Goal: Task Accomplishment & Management: Manage account settings

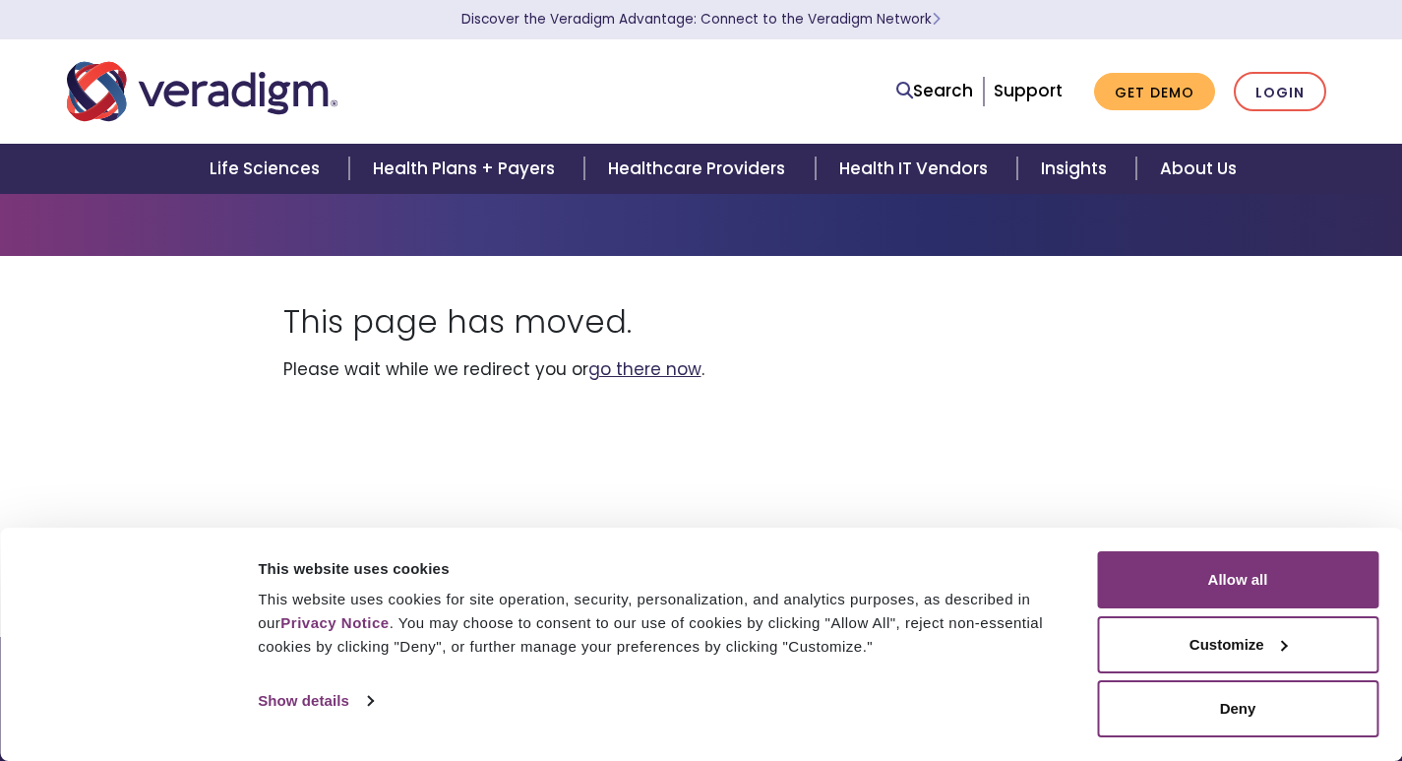
click at [642, 363] on link "go there now" at bounding box center [644, 369] width 113 height 24
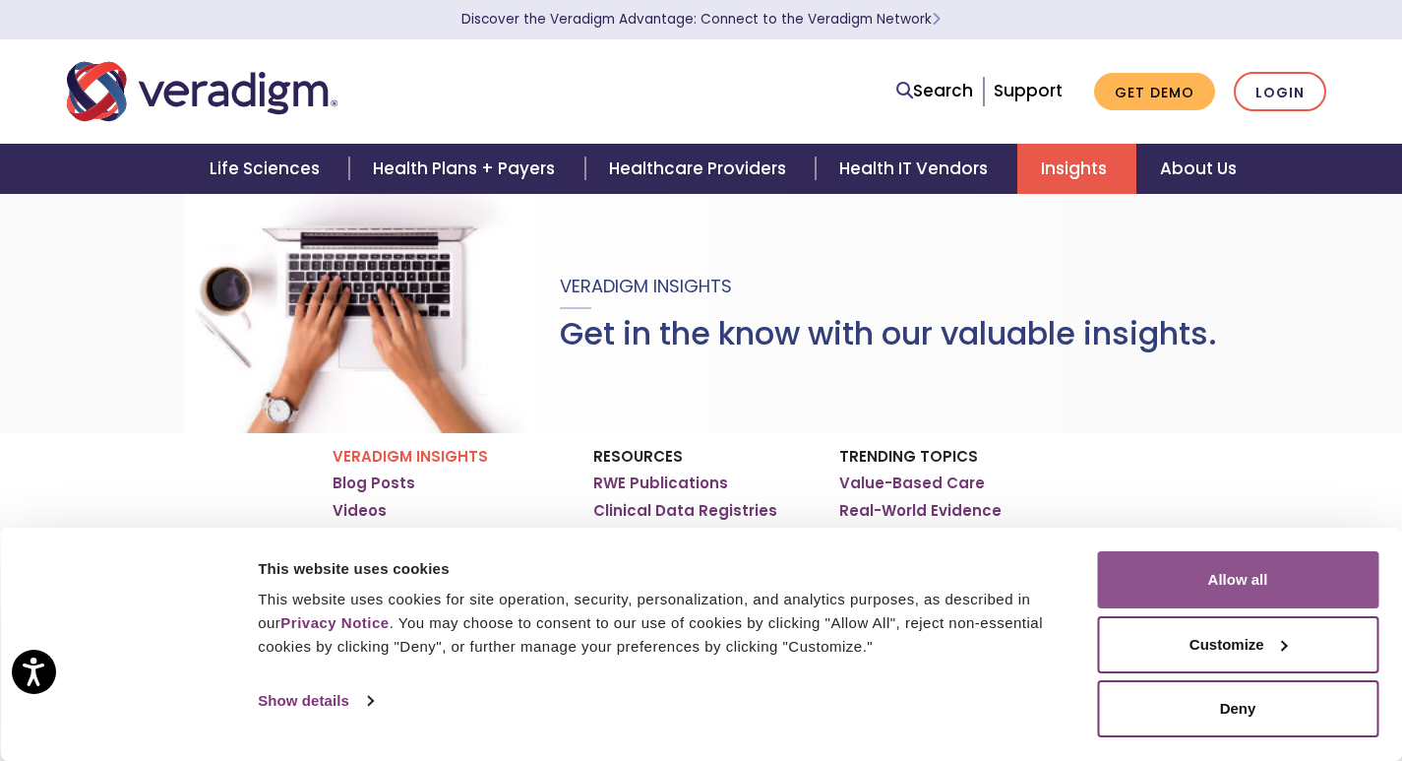
click at [1194, 566] on button "Allow all" at bounding box center [1237, 579] width 281 height 57
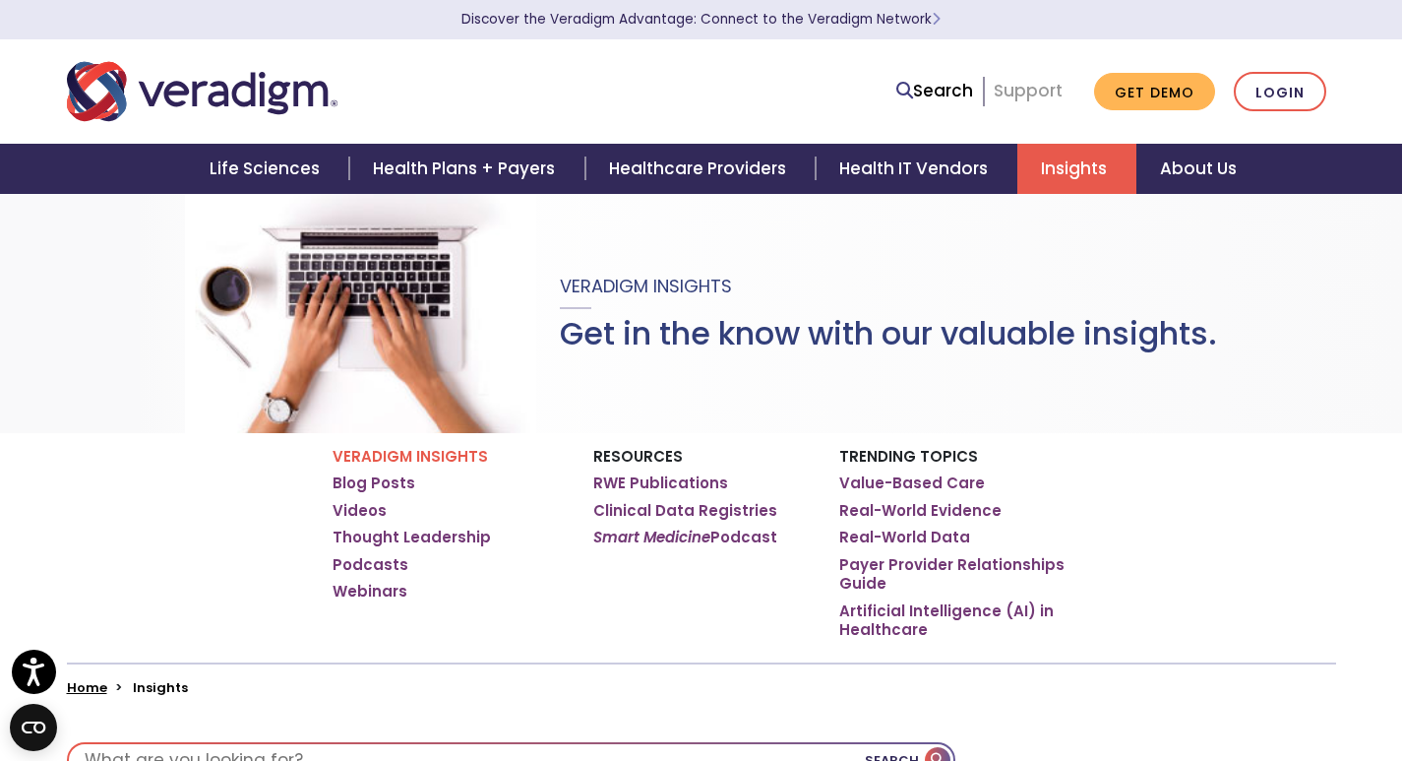
click at [1026, 86] on link "Support" at bounding box center [1028, 91] width 69 height 24
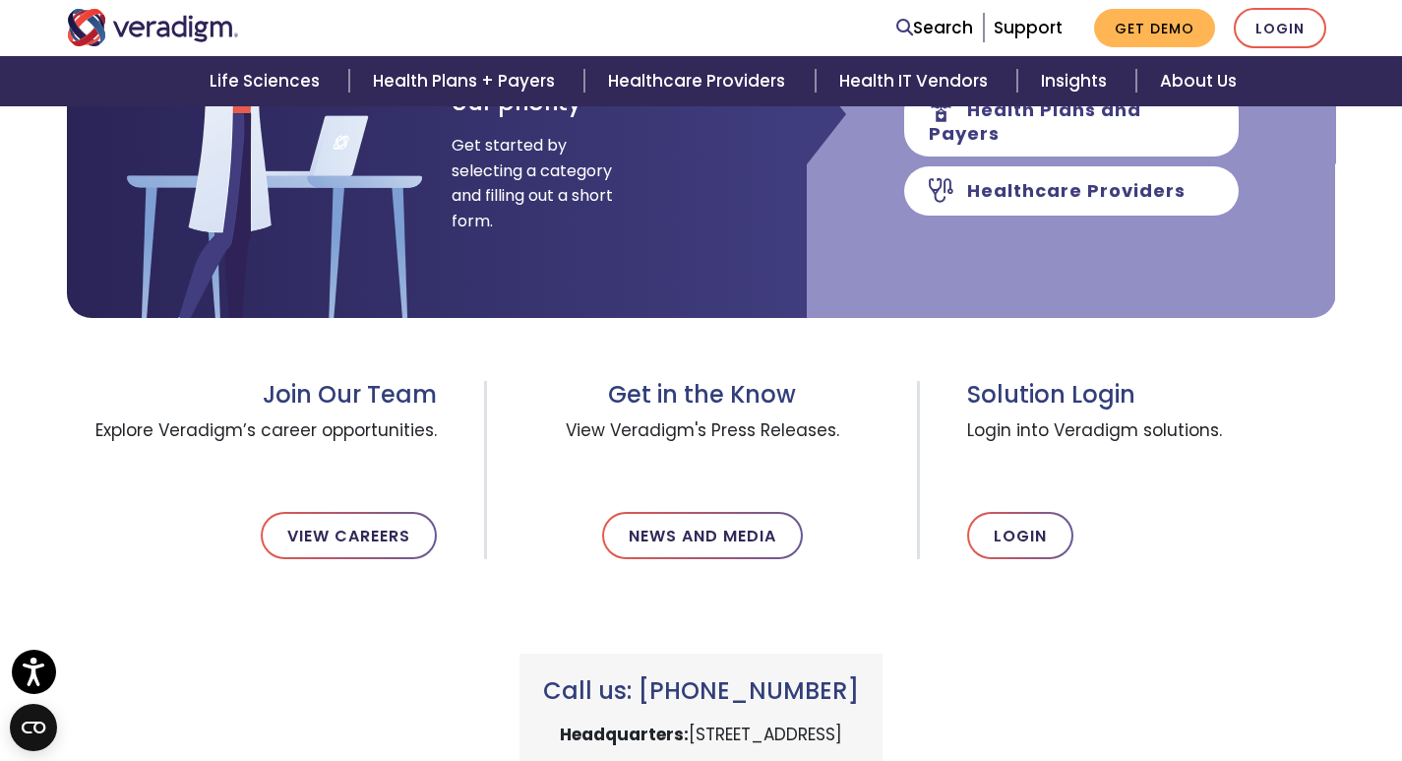
scroll to position [492, 0]
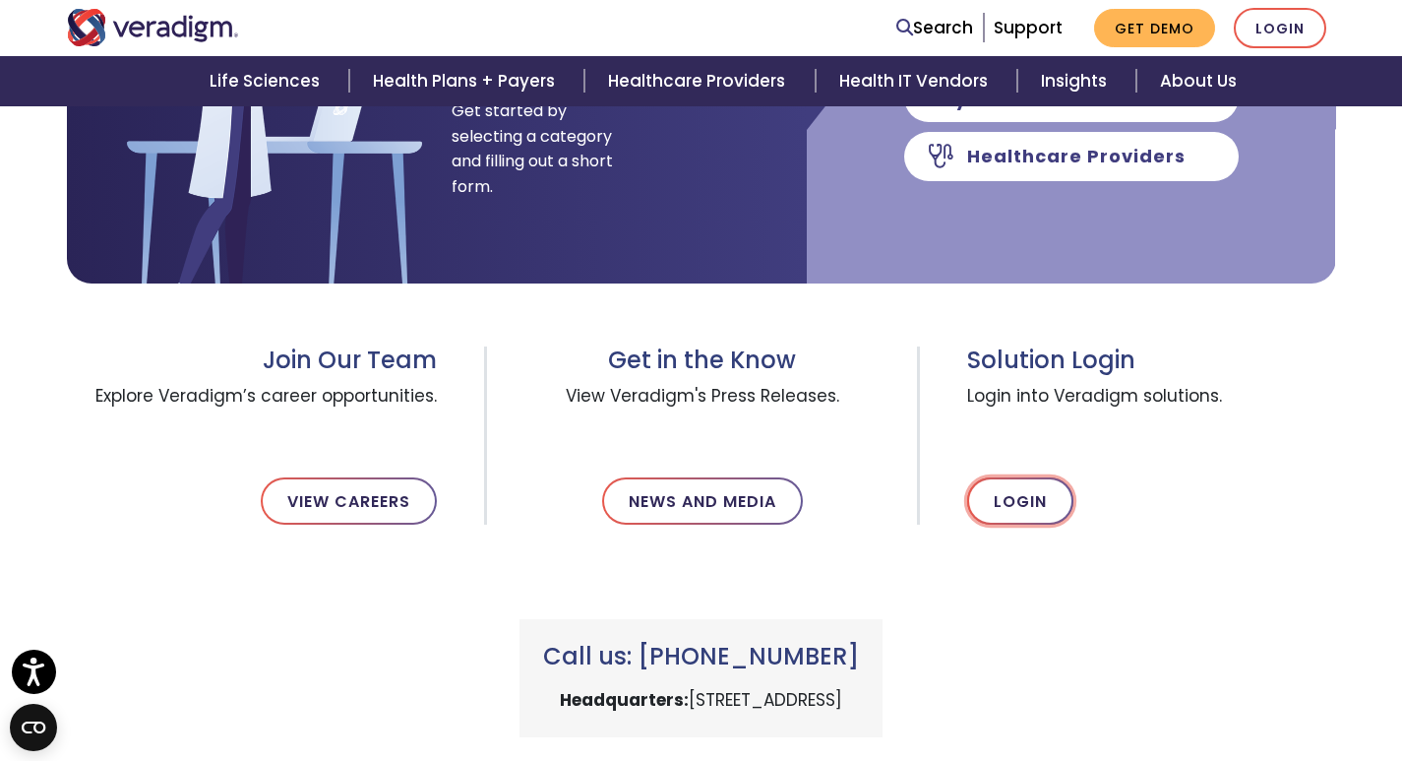
click at [1021, 509] on link "Login" at bounding box center [1020, 500] width 106 height 47
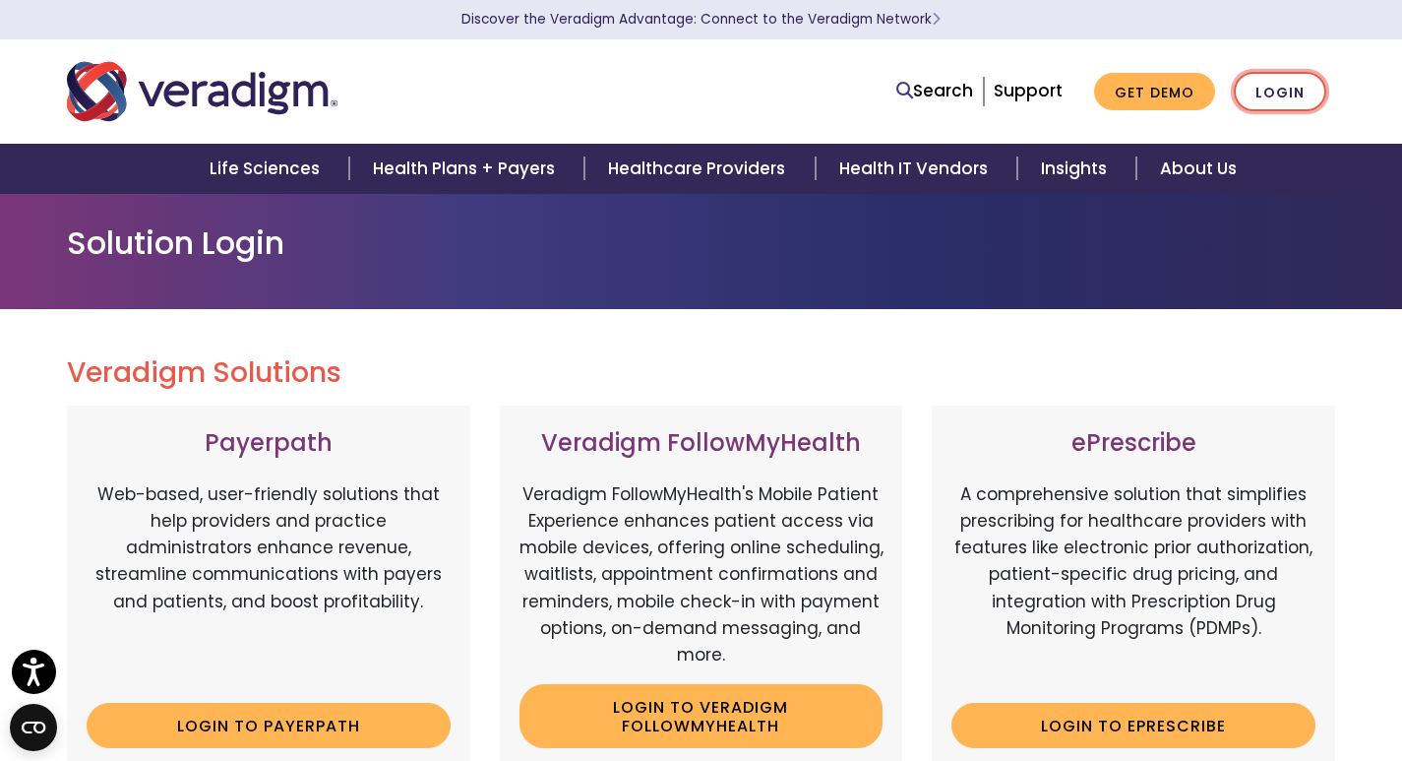
drag, startPoint x: 1301, startPoint y: 68, endPoint x: 1301, endPoint y: 89, distance: 20.7
click at [1301, 76] on div "Search Support Get Demo Login" at bounding box center [701, 91] width 1299 height 65
click at [1301, 90] on link "Login" at bounding box center [1280, 92] width 93 height 40
